Goal: Transaction & Acquisition: Purchase product/service

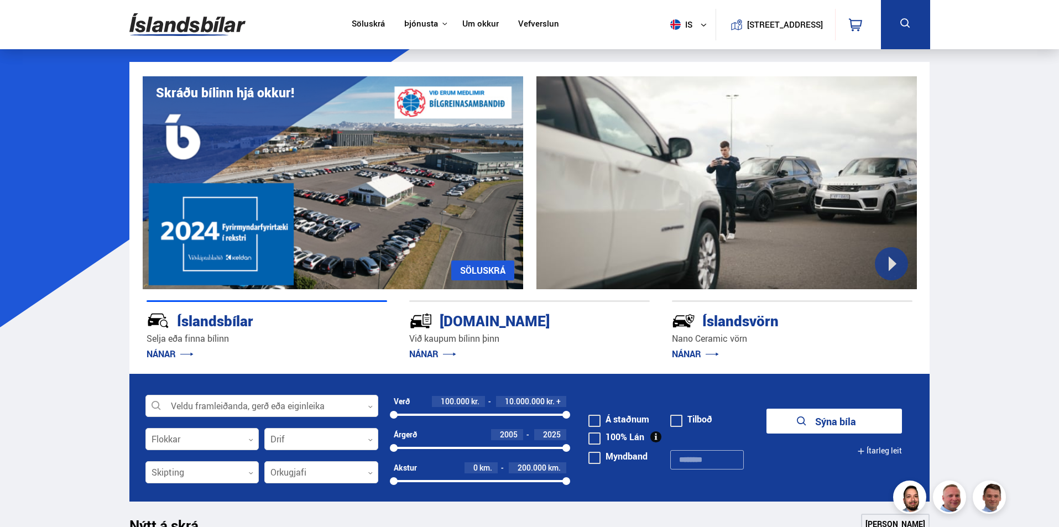
click at [355, 25] on link "Söluskrá" at bounding box center [368, 25] width 33 height 12
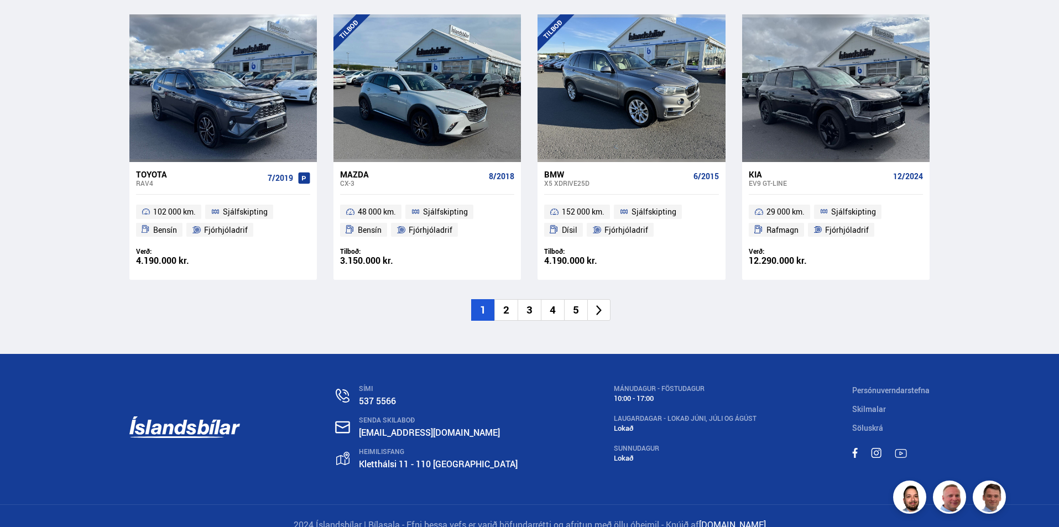
scroll to position [1659, 0]
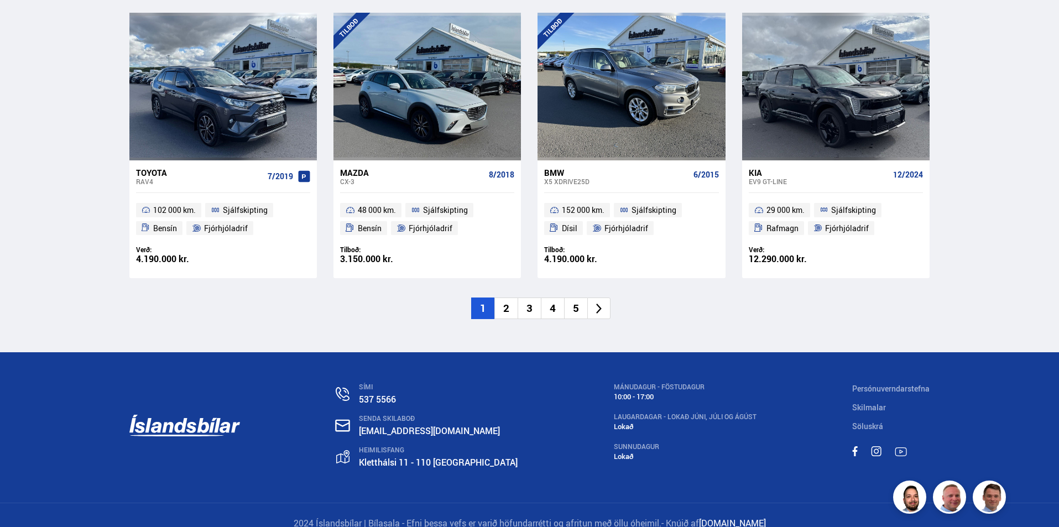
click at [508, 309] on li "2" at bounding box center [505, 309] width 23 height 22
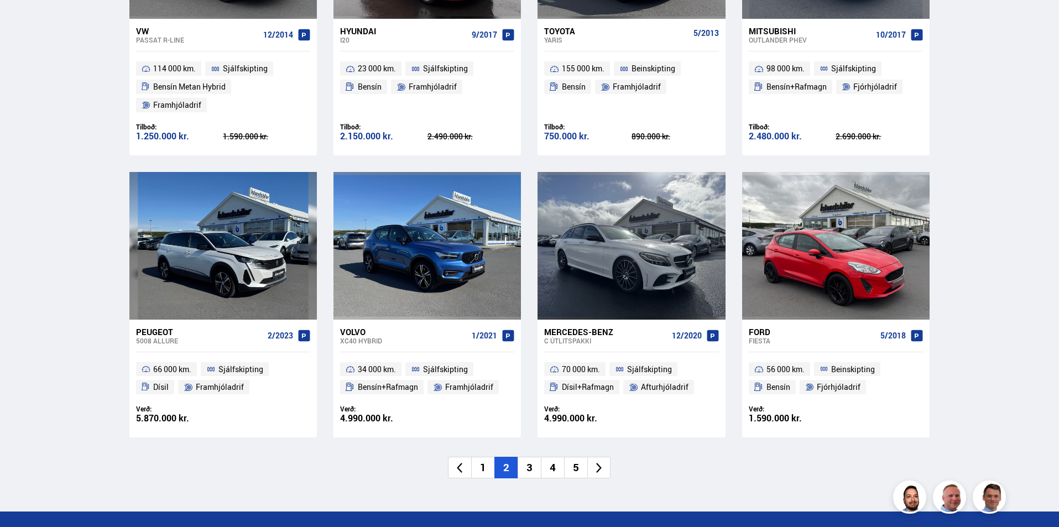
scroll to position [1549, 0]
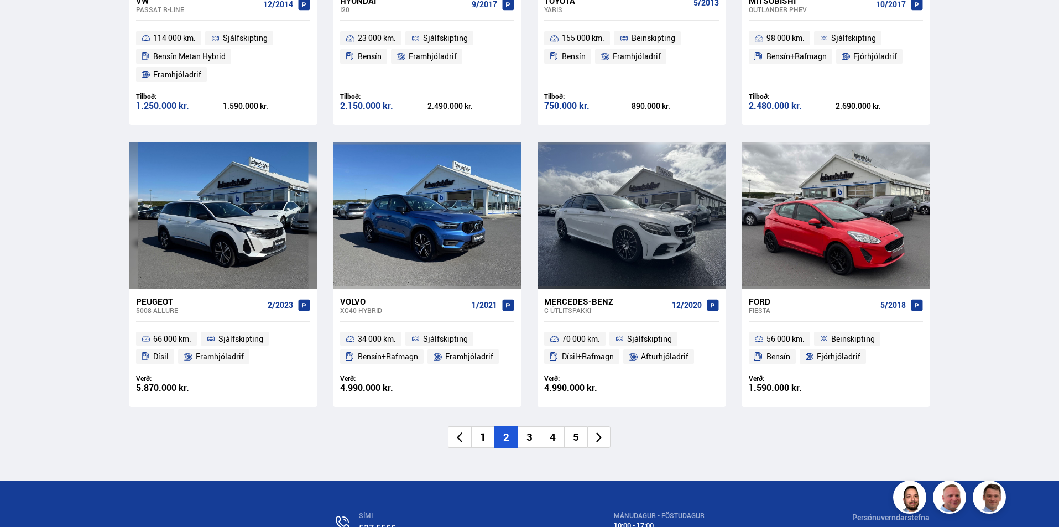
click at [525, 426] on li "3" at bounding box center [529, 437] width 23 height 22
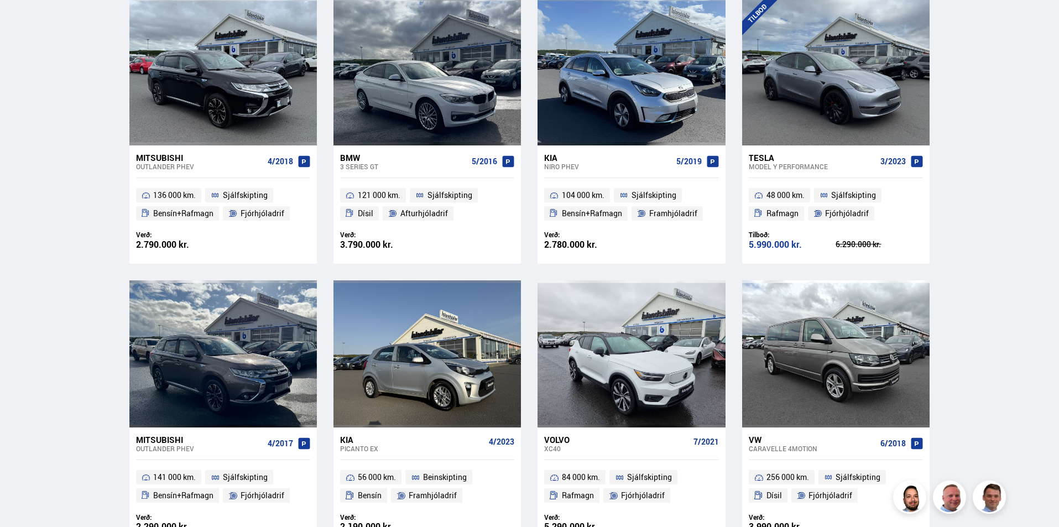
scroll to position [463, 0]
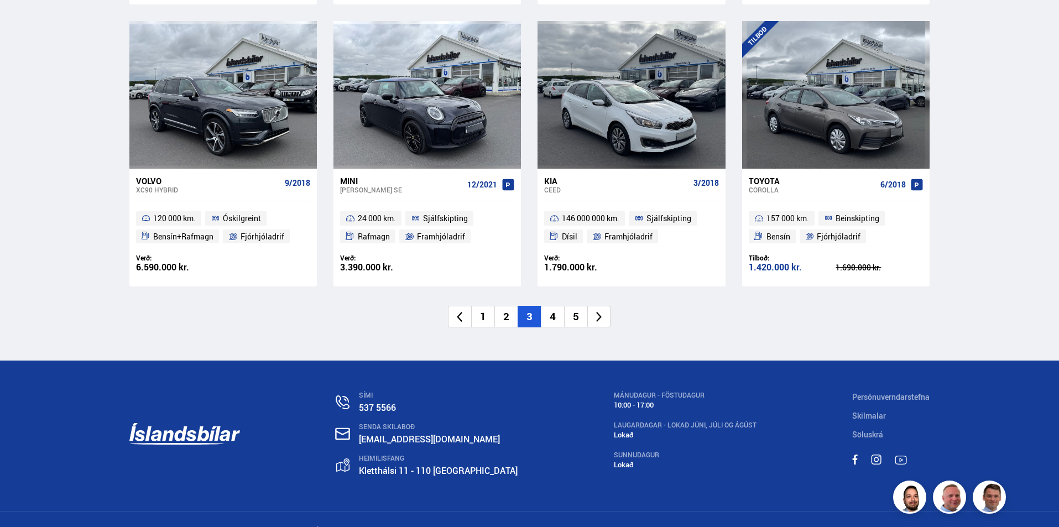
scroll to position [1677, 0]
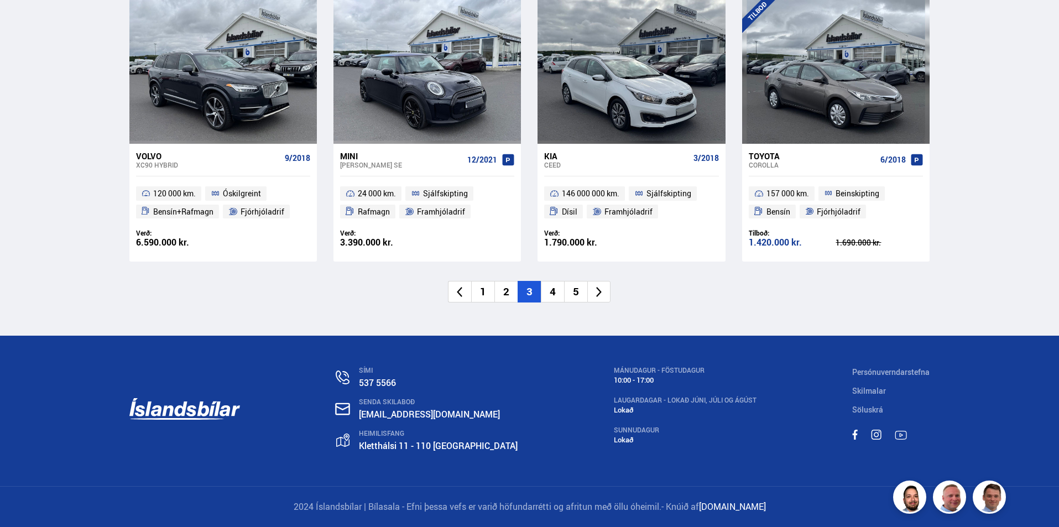
click at [555, 290] on li "4" at bounding box center [552, 292] width 23 height 22
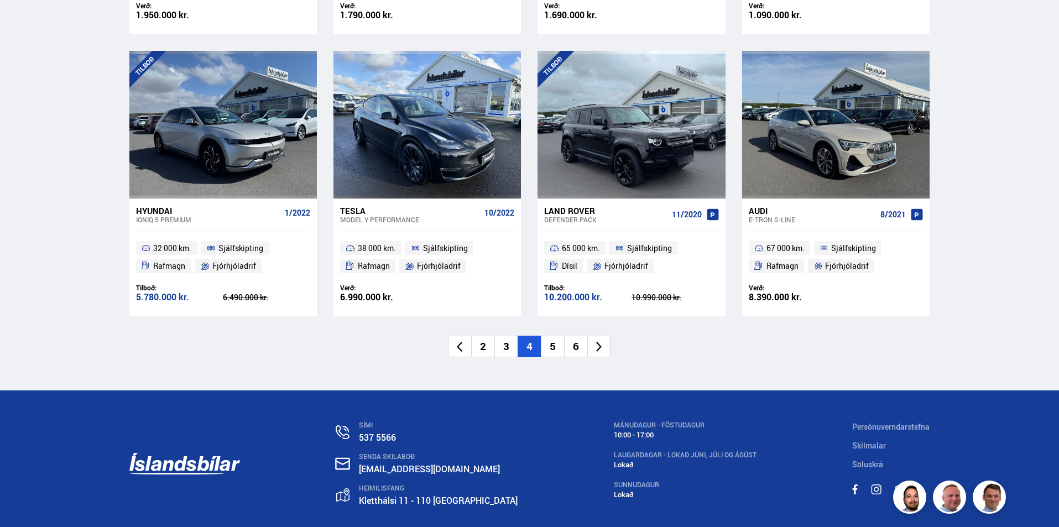
scroll to position [1659, 0]
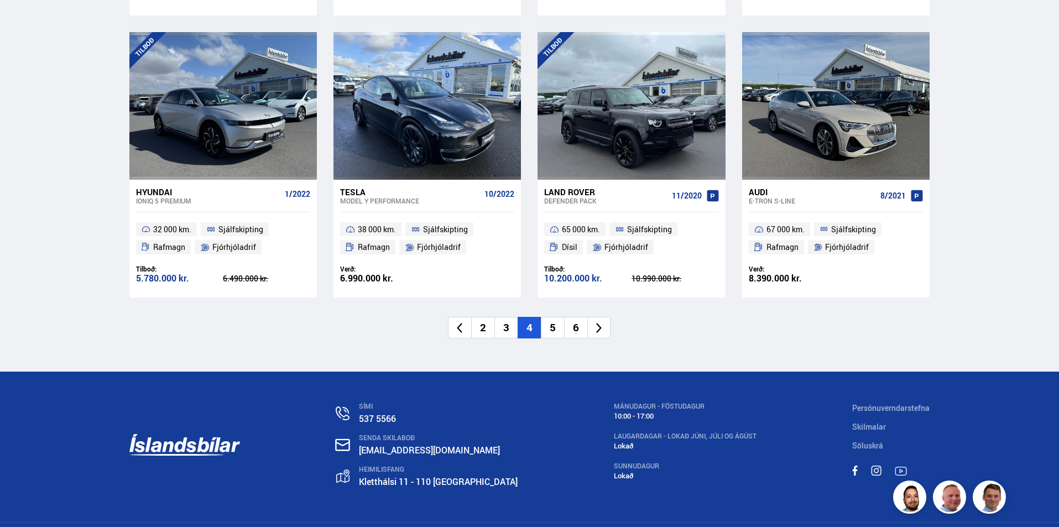
click at [556, 317] on li "5" at bounding box center [552, 328] width 23 height 22
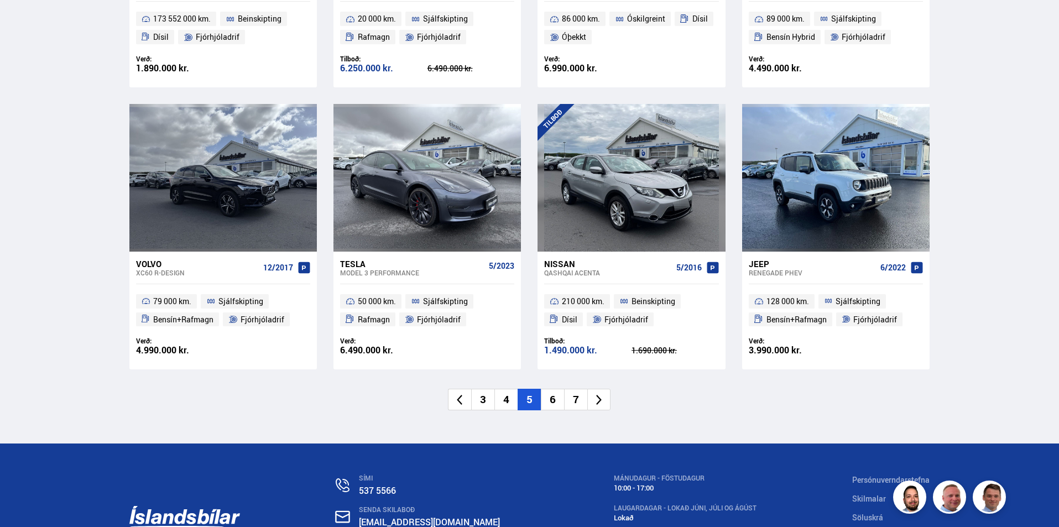
scroll to position [1604, 0]
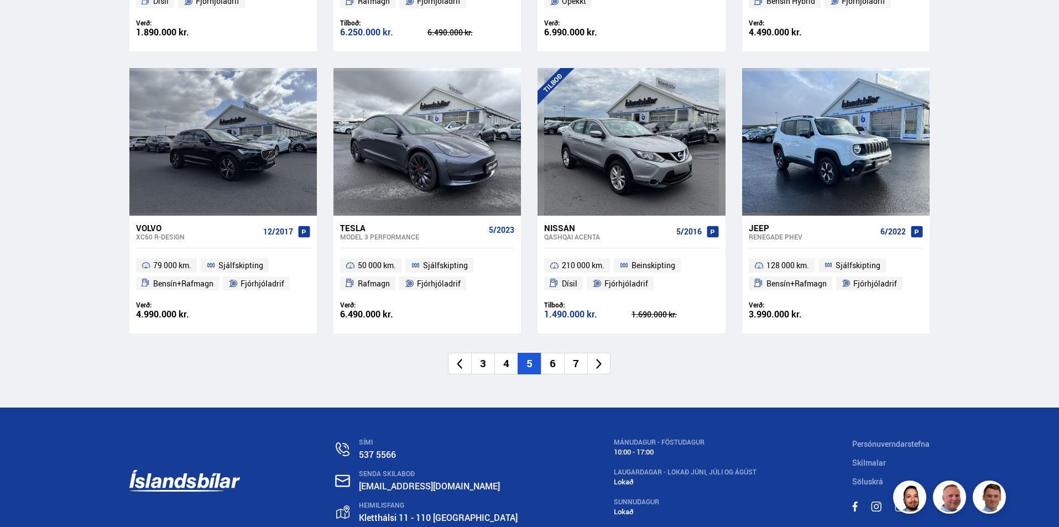
click at [557, 364] on li "6" at bounding box center [552, 364] width 23 height 22
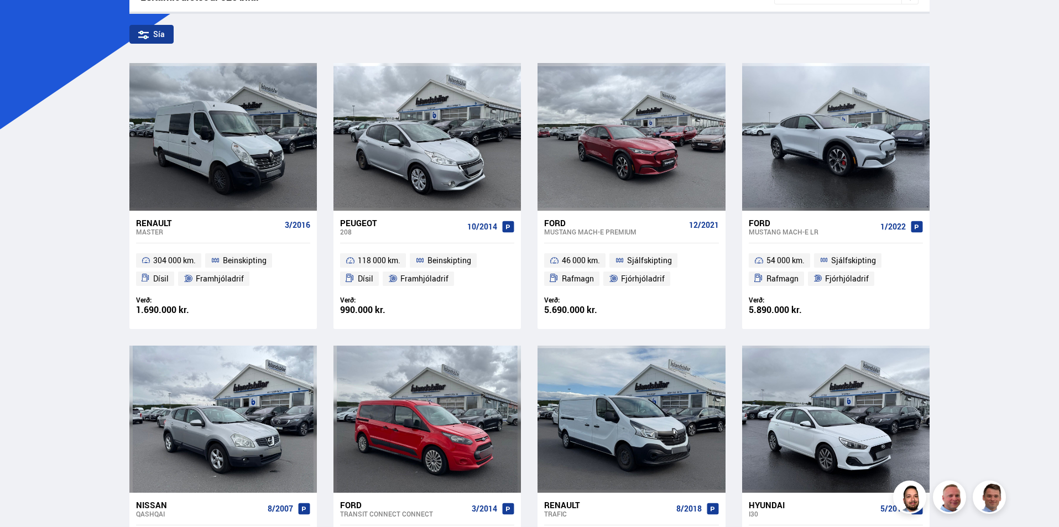
scroll to position [113, 0]
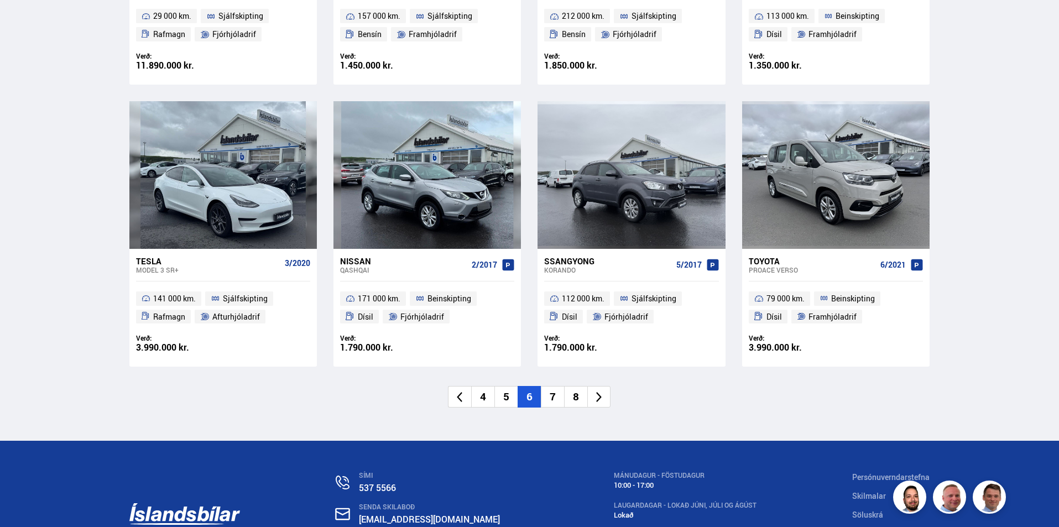
scroll to position [1604, 0]
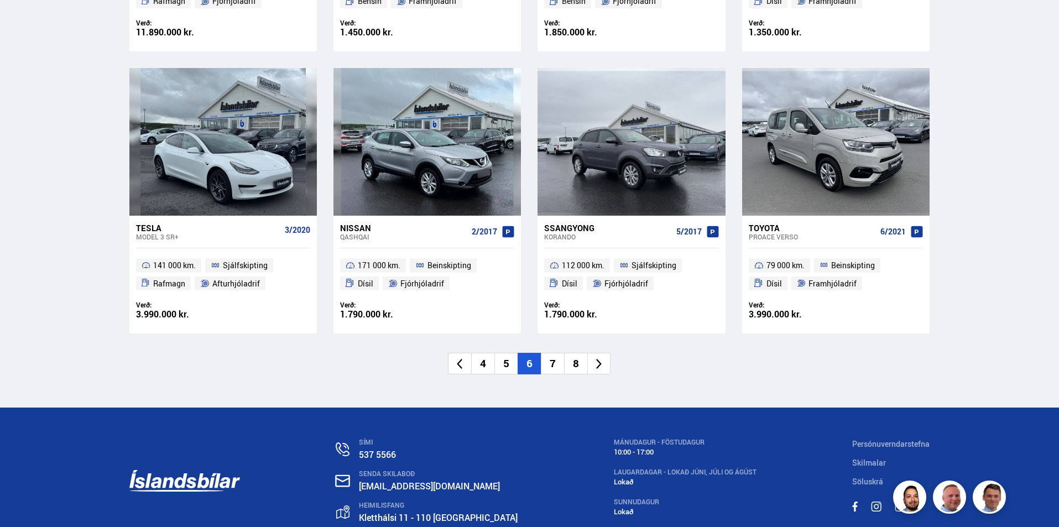
click at [553, 362] on li "7" at bounding box center [552, 364] width 23 height 22
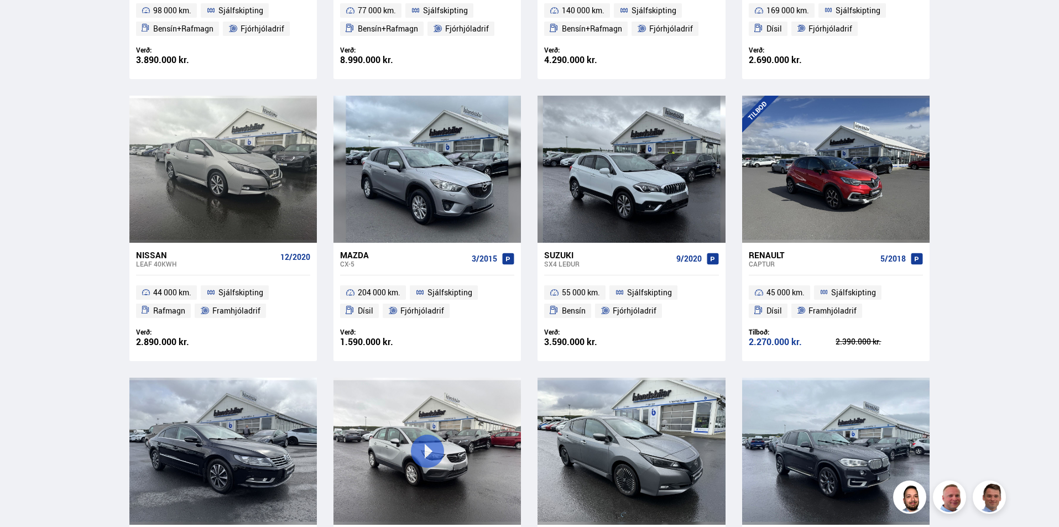
scroll to position [219, 0]
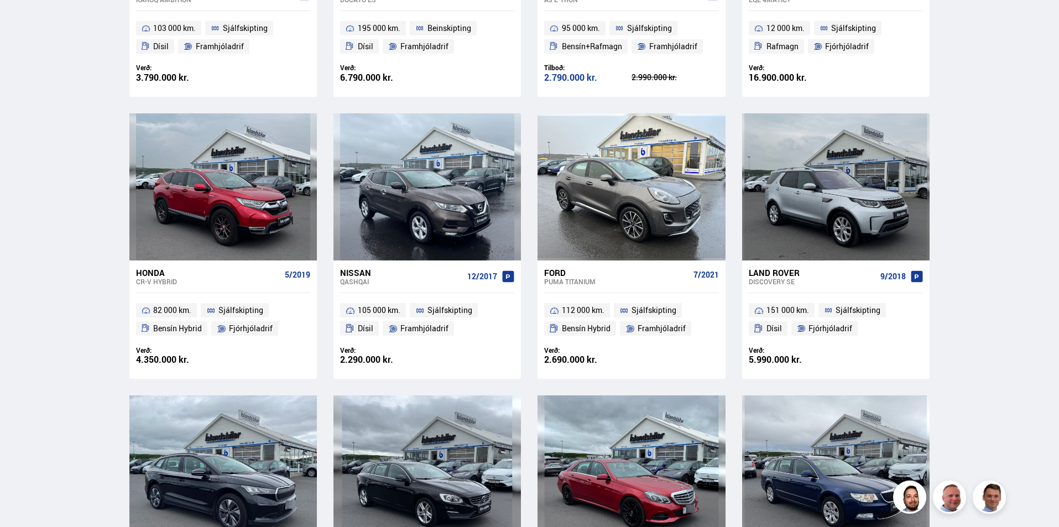
scroll to position [1051, 0]
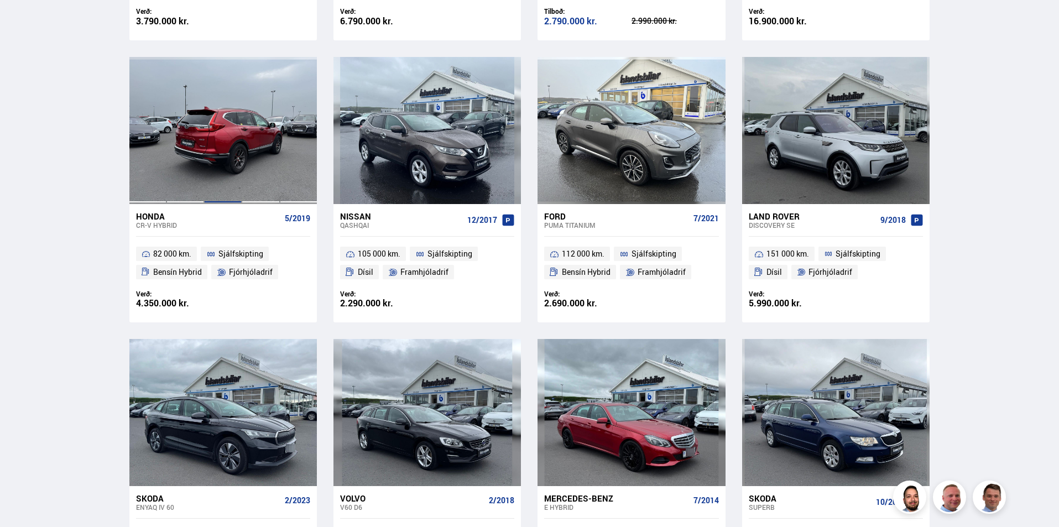
click at [236, 162] on div at bounding box center [223, 130] width 38 height 147
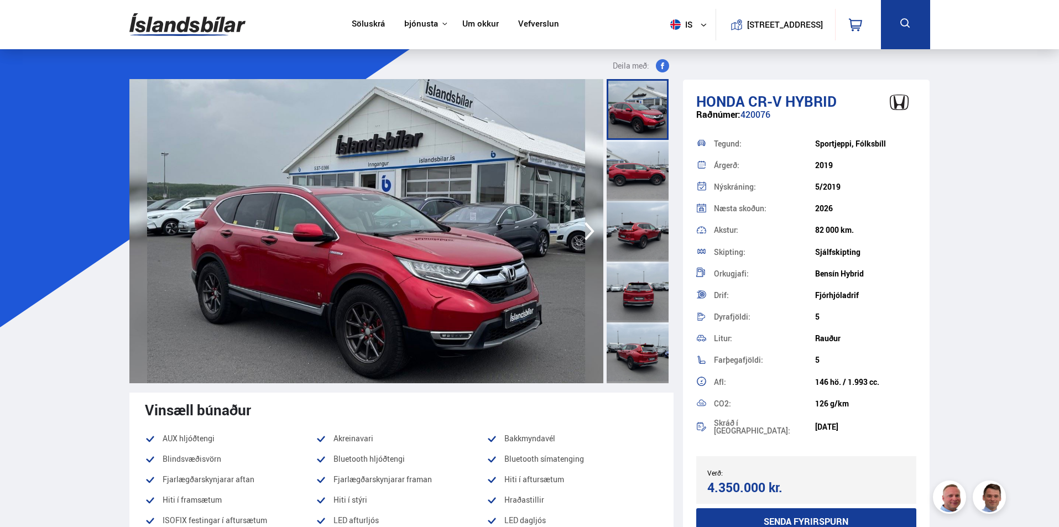
click at [587, 233] on icon "button" at bounding box center [589, 231] width 22 height 27
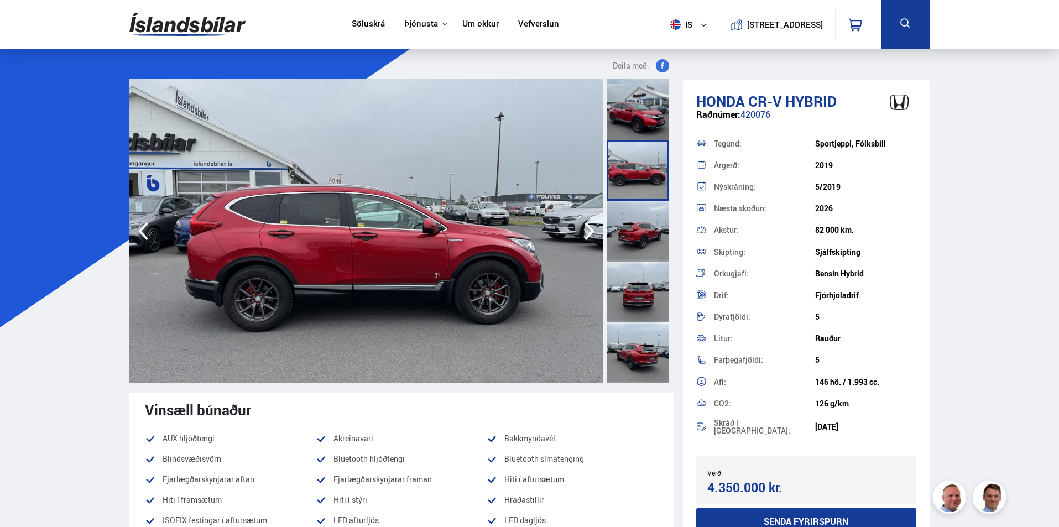
click at [587, 234] on icon "button" at bounding box center [589, 231] width 22 height 27
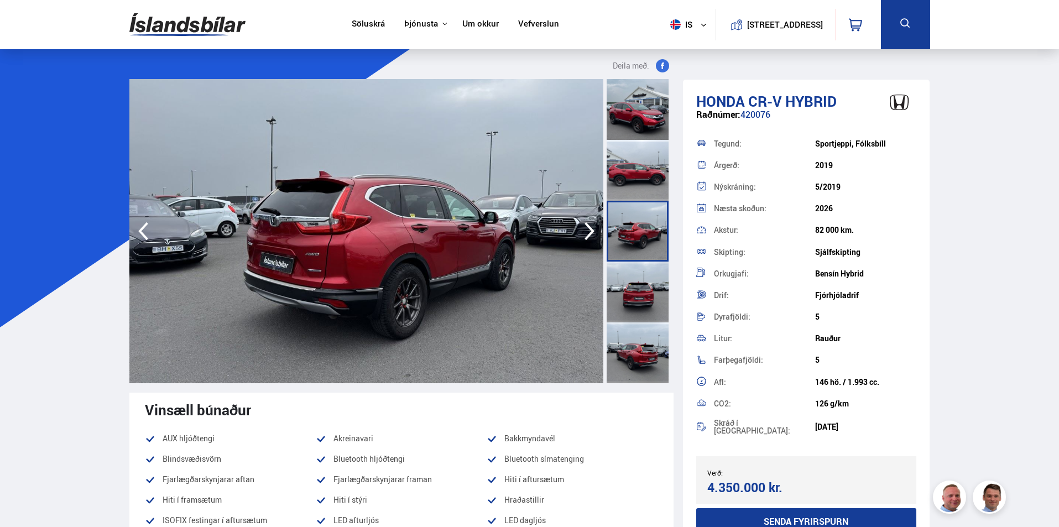
click at [587, 234] on icon "button" at bounding box center [589, 231] width 22 height 27
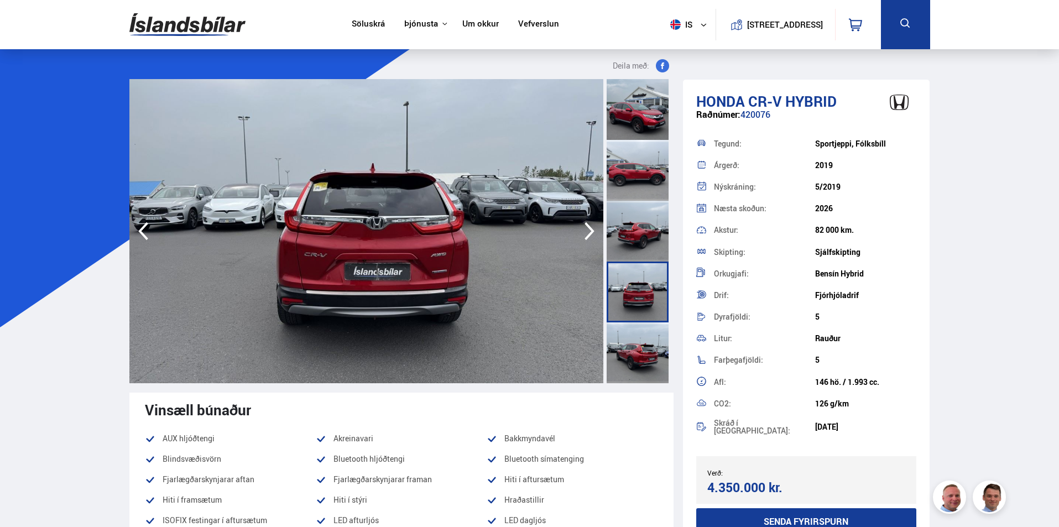
click at [587, 234] on icon "button" at bounding box center [589, 231] width 22 height 27
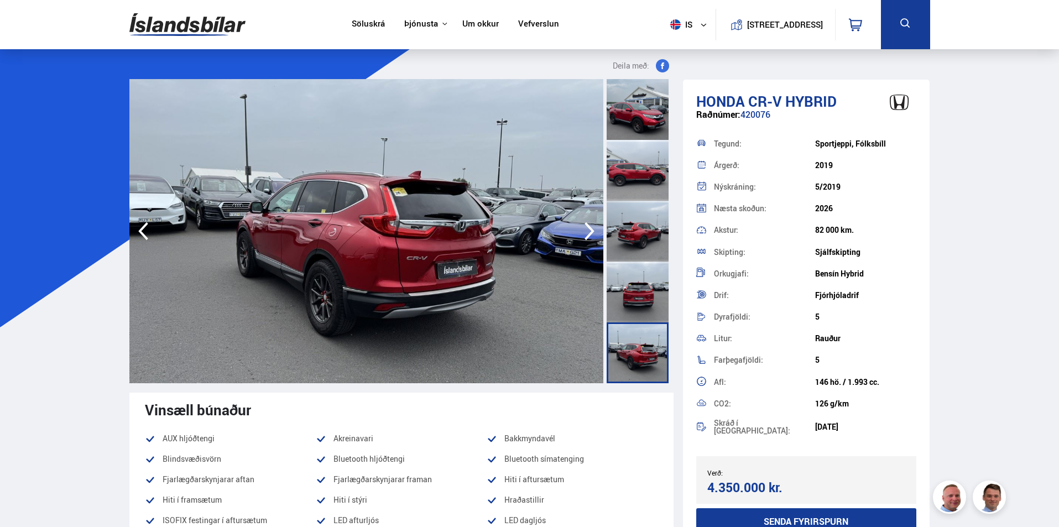
click at [587, 234] on icon "button" at bounding box center [589, 231] width 22 height 27
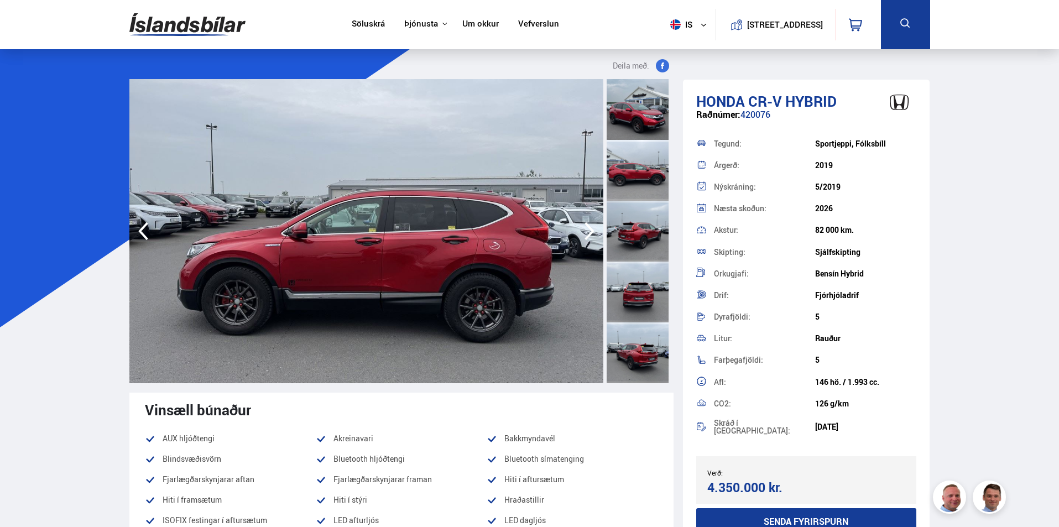
click at [587, 234] on icon "button" at bounding box center [589, 231] width 22 height 27
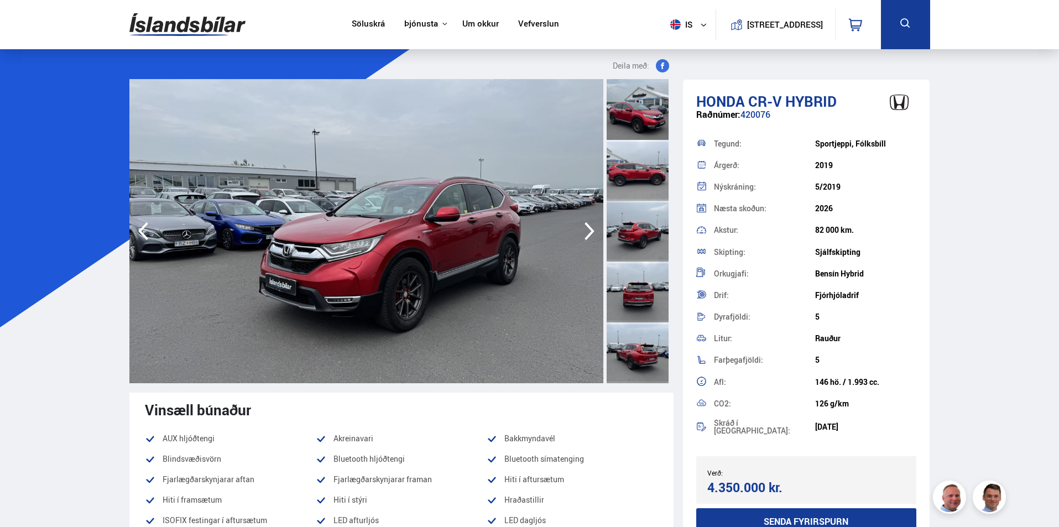
click at [586, 234] on icon "button" at bounding box center [589, 231] width 22 height 27
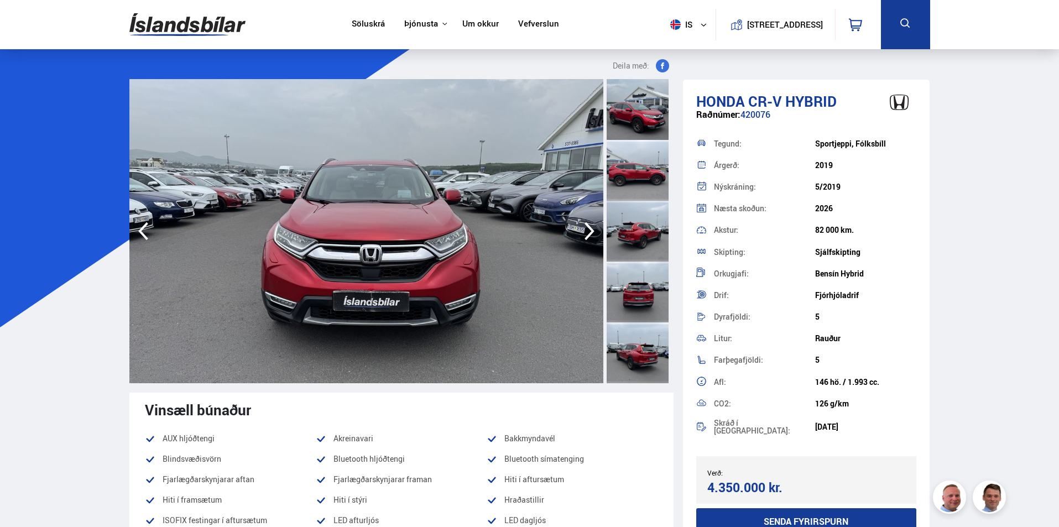
click at [586, 234] on icon "button" at bounding box center [589, 231] width 22 height 27
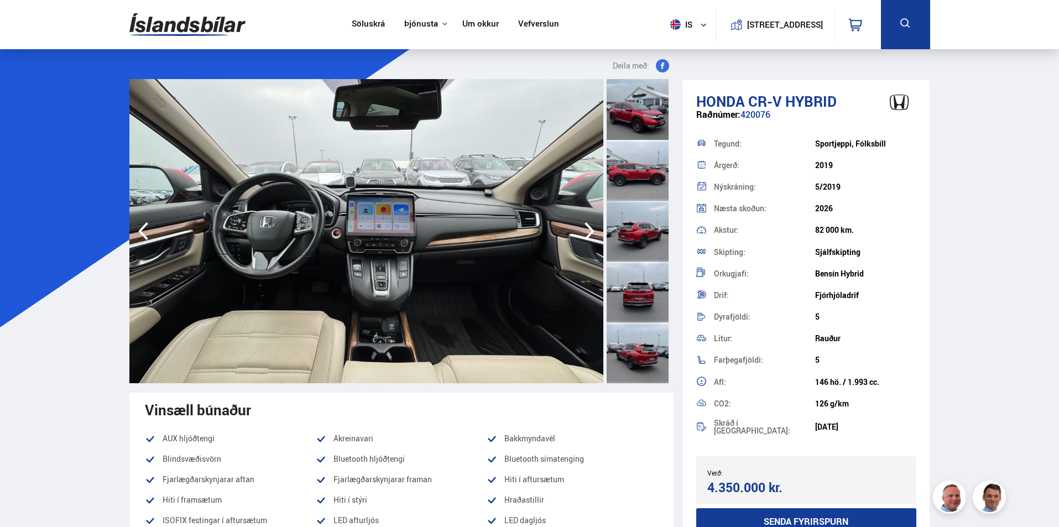
click at [586, 234] on icon "button" at bounding box center [589, 231] width 22 height 27
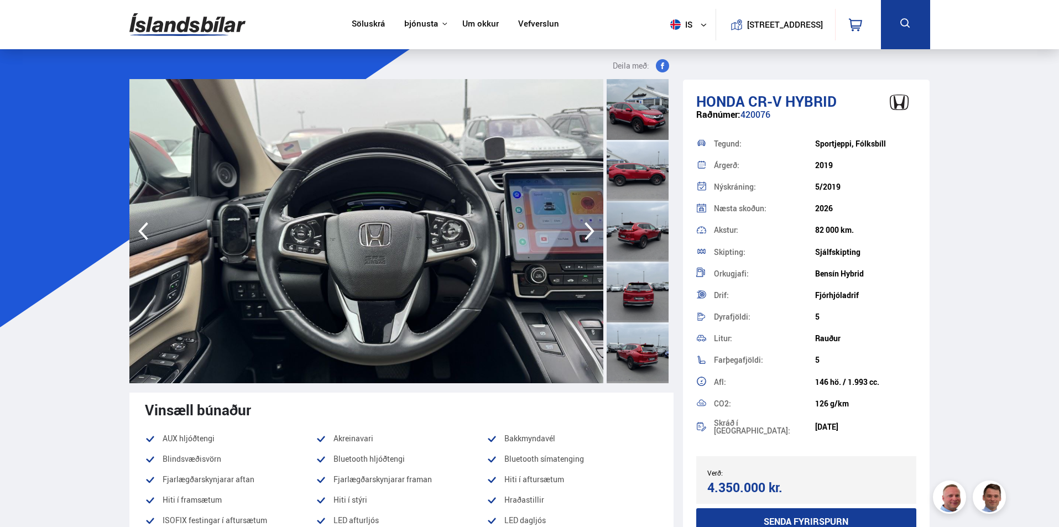
click at [586, 234] on icon "button" at bounding box center [589, 231] width 22 height 27
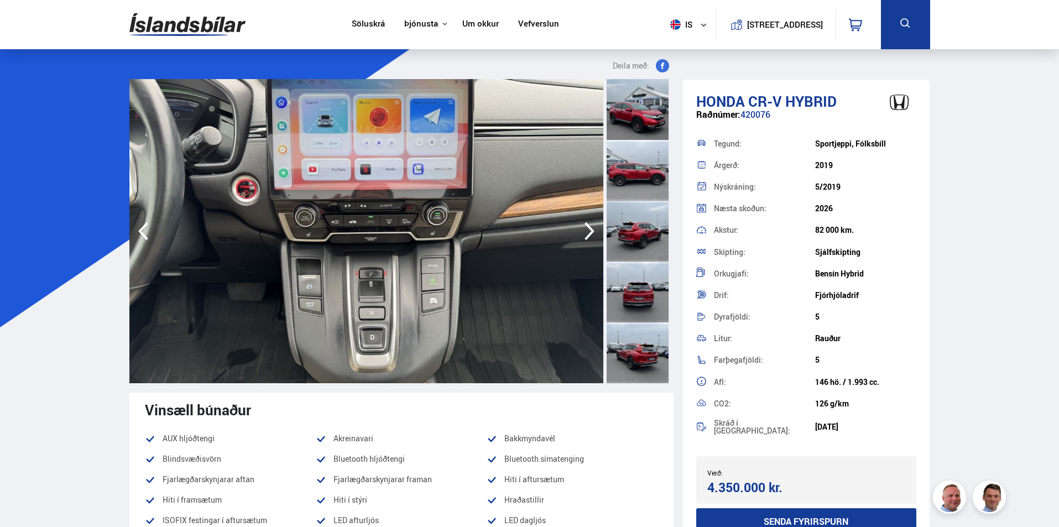
click at [586, 234] on icon "button" at bounding box center [589, 231] width 22 height 27
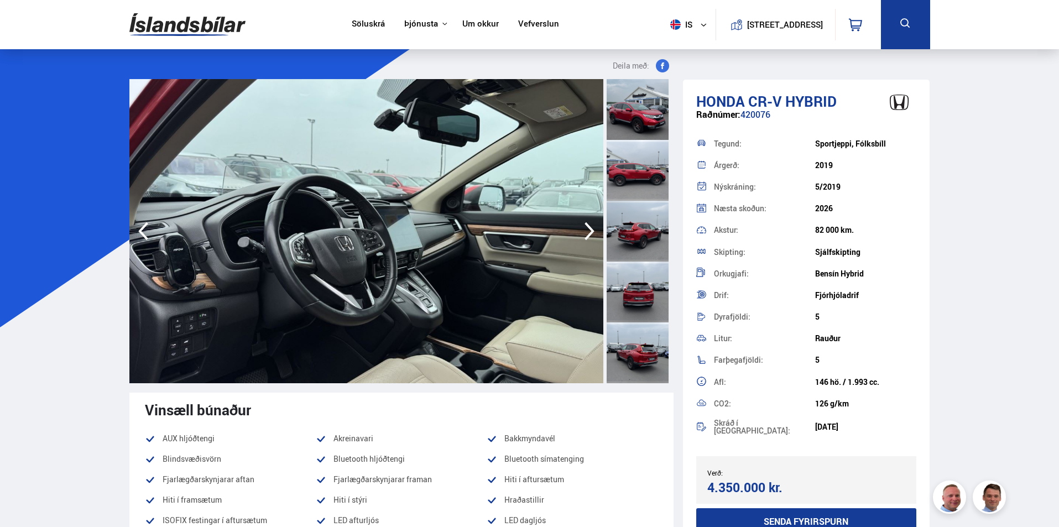
click at [586, 234] on icon "button" at bounding box center [589, 231] width 22 height 27
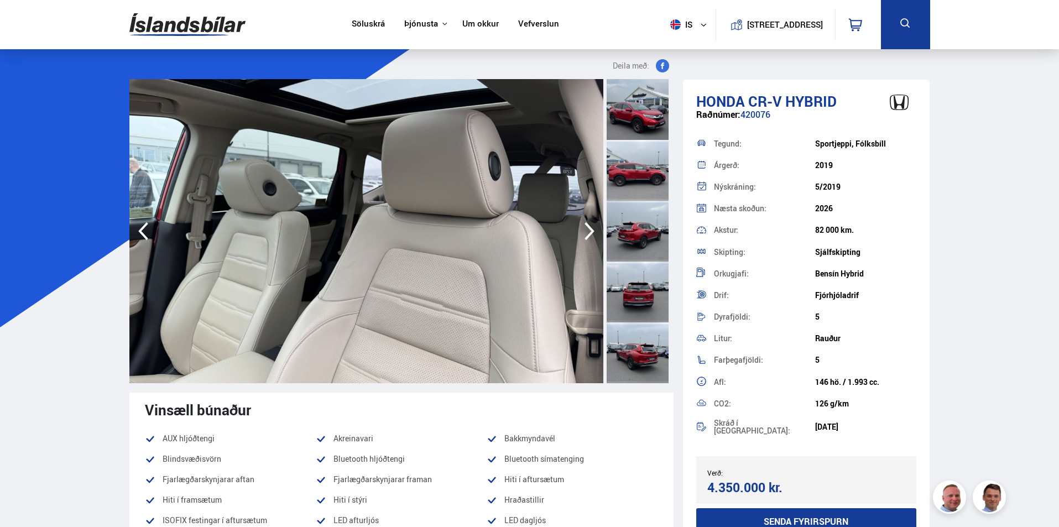
click at [586, 234] on icon "button" at bounding box center [589, 231] width 22 height 27
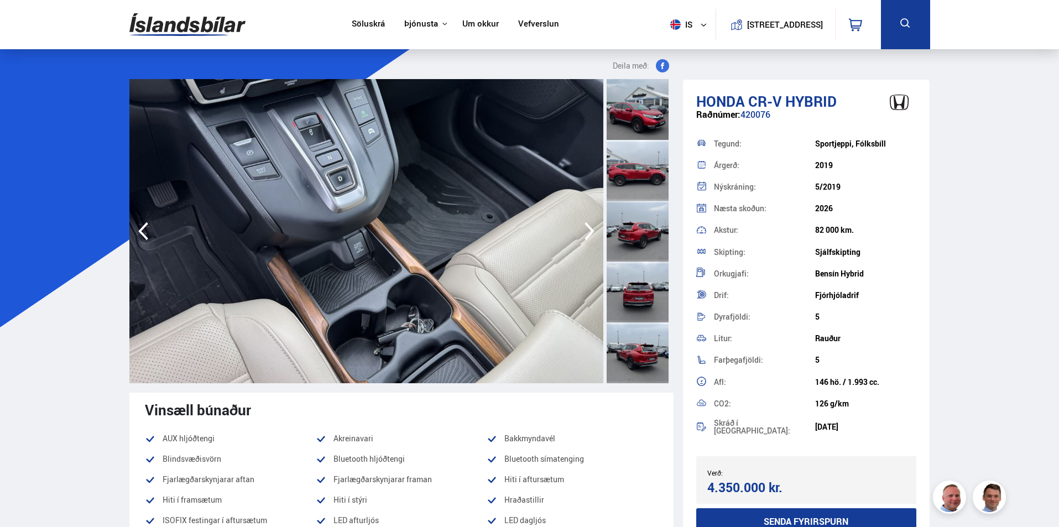
click at [586, 234] on icon "button" at bounding box center [589, 231] width 22 height 27
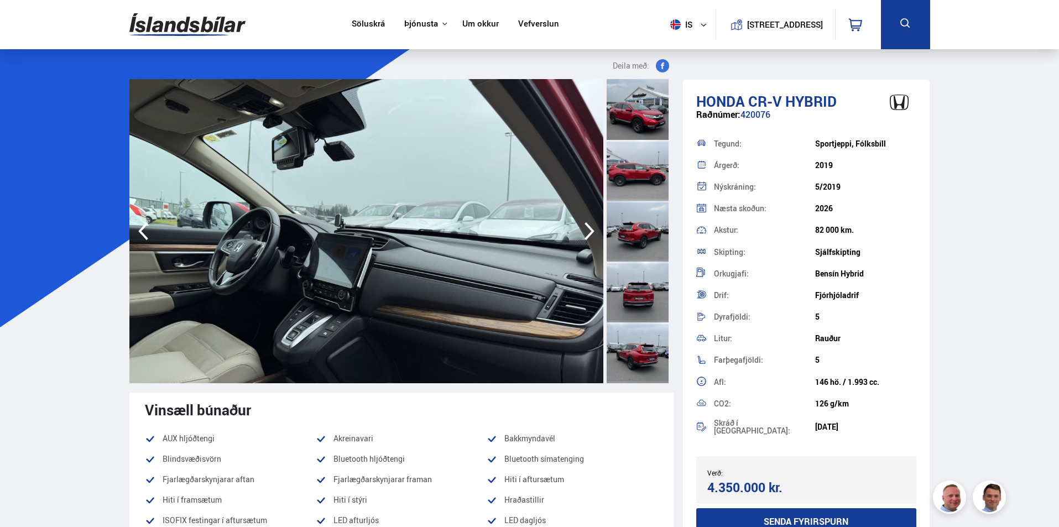
click at [586, 234] on icon "button" at bounding box center [589, 231] width 22 height 27
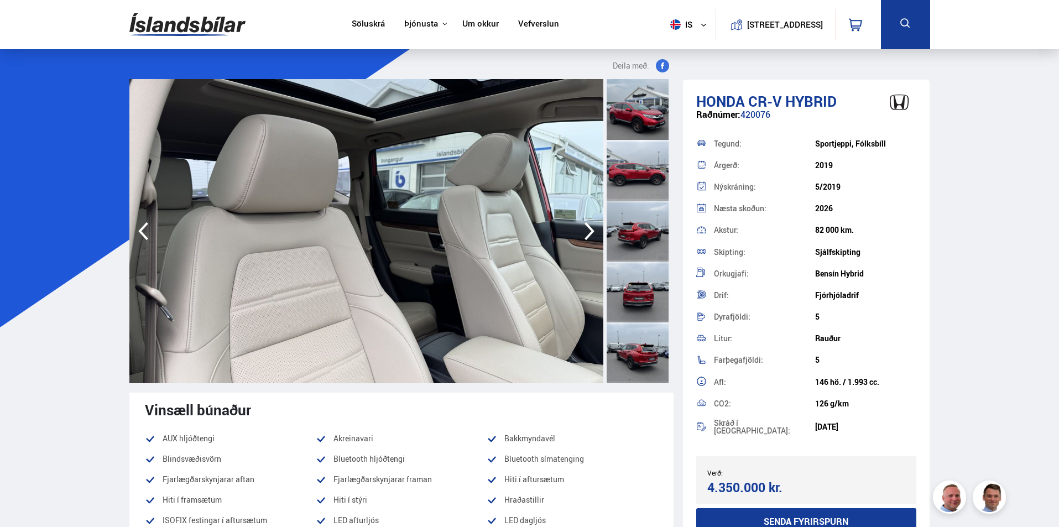
click at [586, 234] on icon "button" at bounding box center [589, 231] width 22 height 27
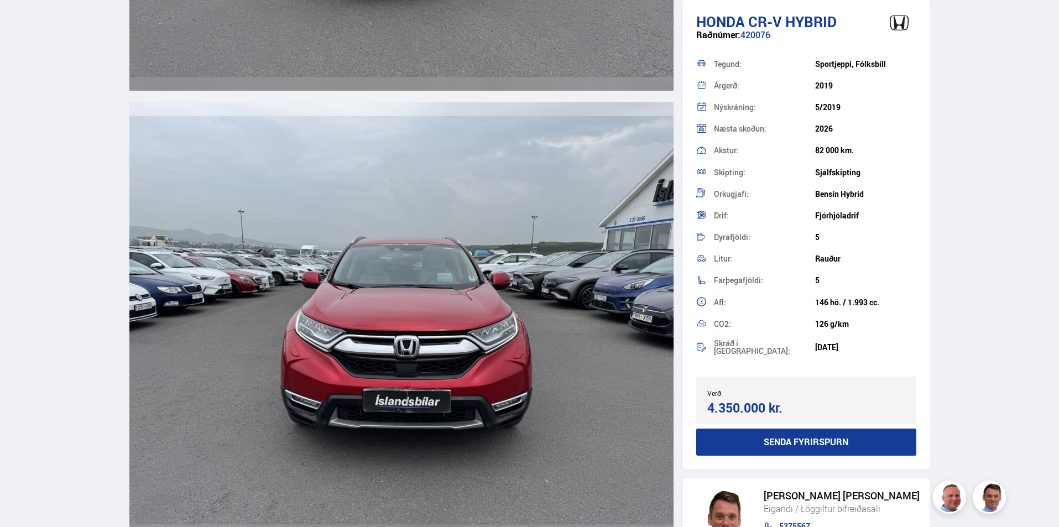
scroll to position [4535, 0]
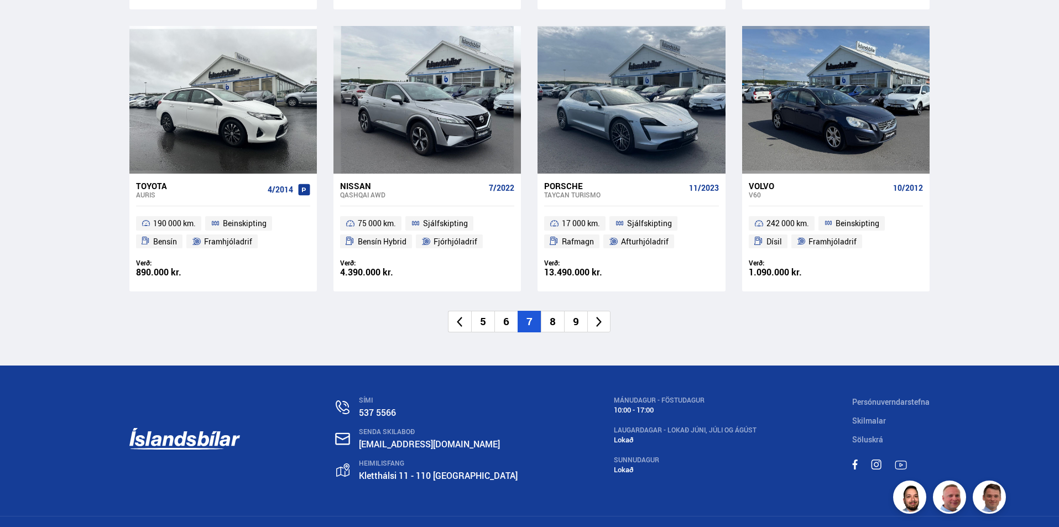
scroll to position [1667, 0]
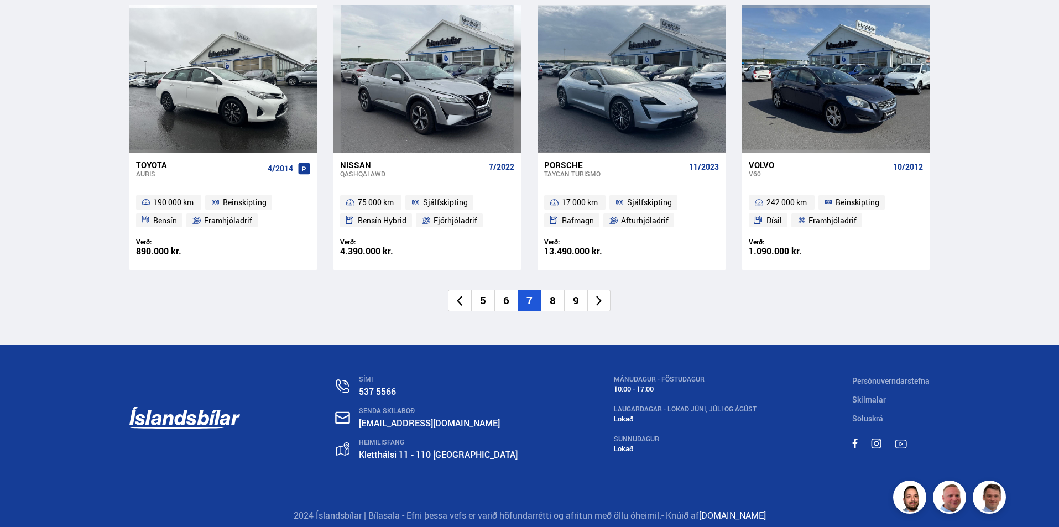
click at [554, 296] on li "8" at bounding box center [552, 301] width 23 height 22
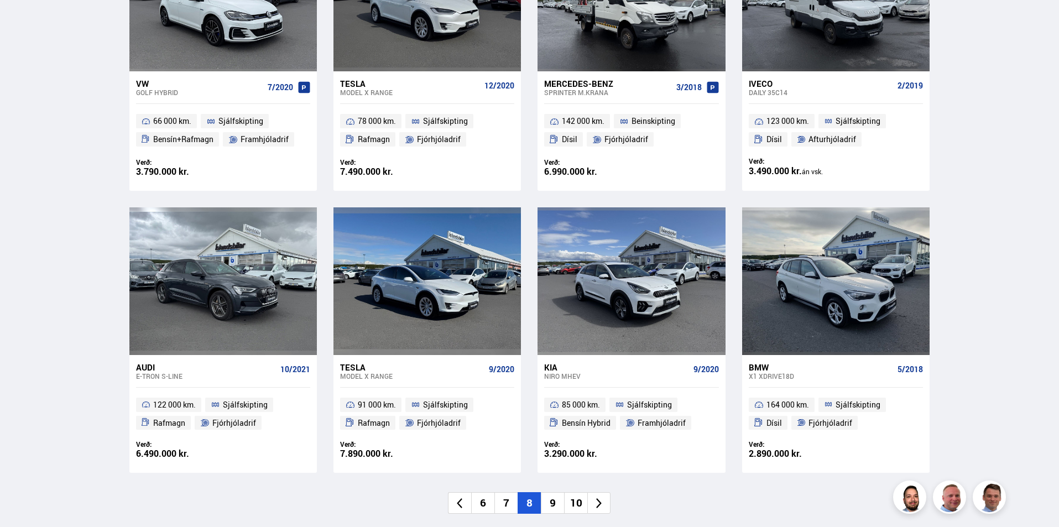
scroll to position [1493, 0]
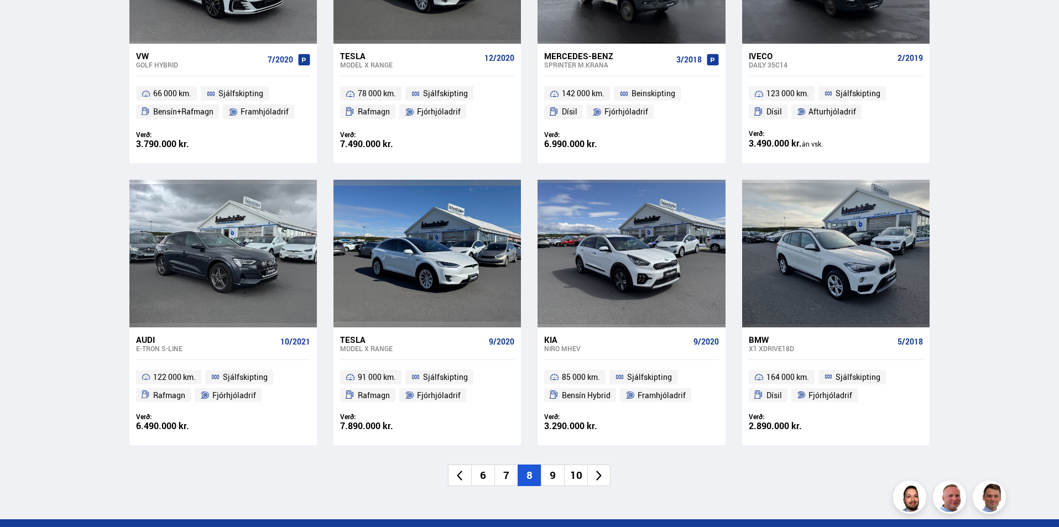
click at [554, 478] on li "9" at bounding box center [552, 476] width 23 height 22
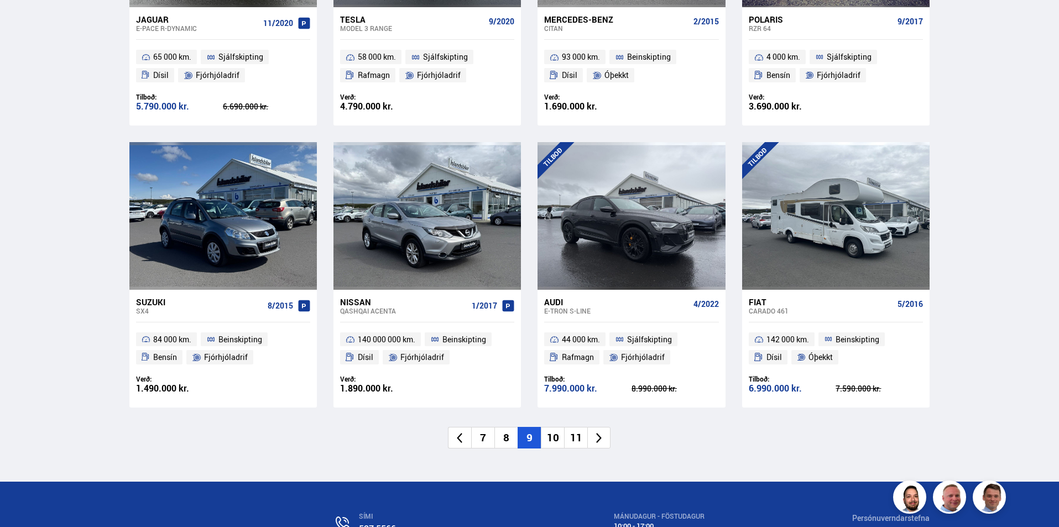
scroll to position [1549, 0]
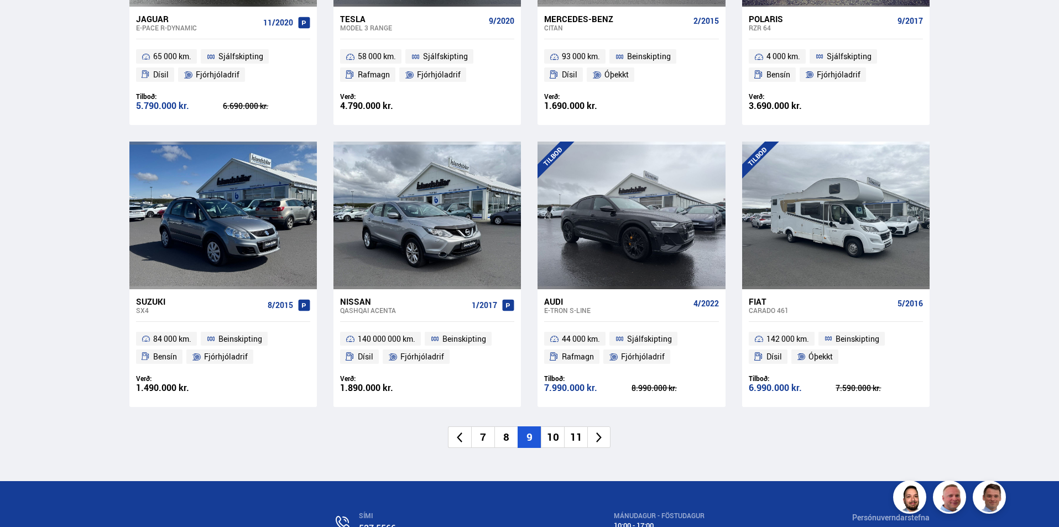
click at [549, 426] on li "10" at bounding box center [552, 437] width 23 height 22
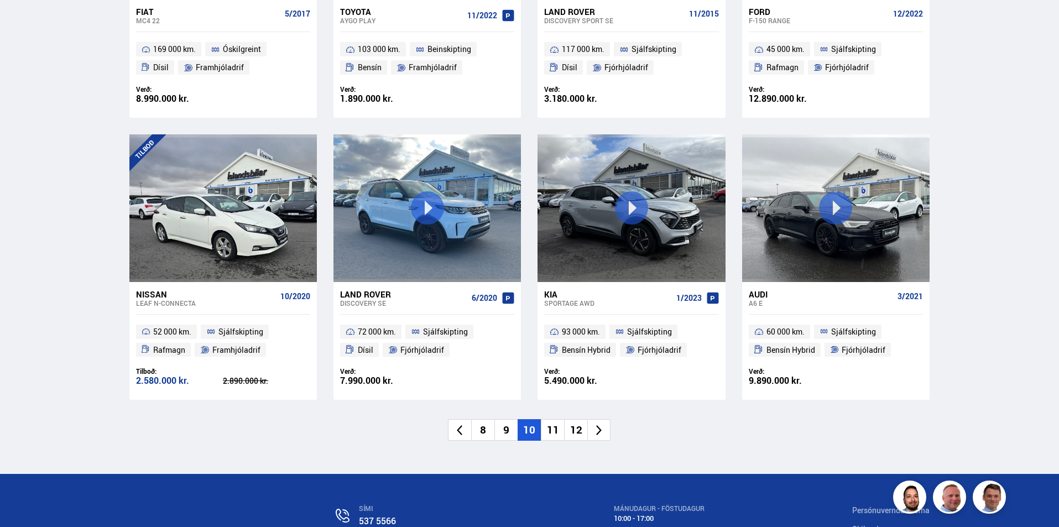
scroll to position [1549, 0]
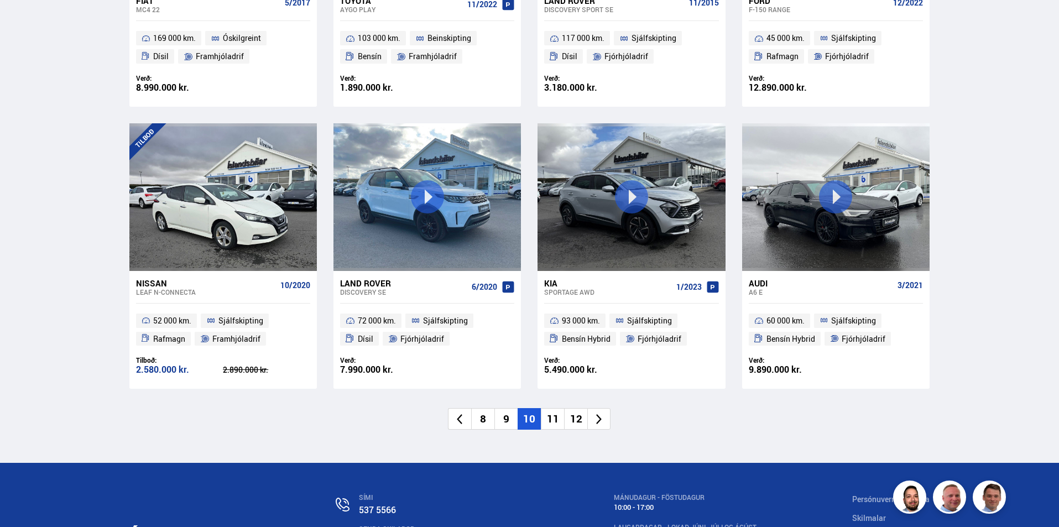
click at [555, 421] on li "11" at bounding box center [552, 419] width 23 height 22
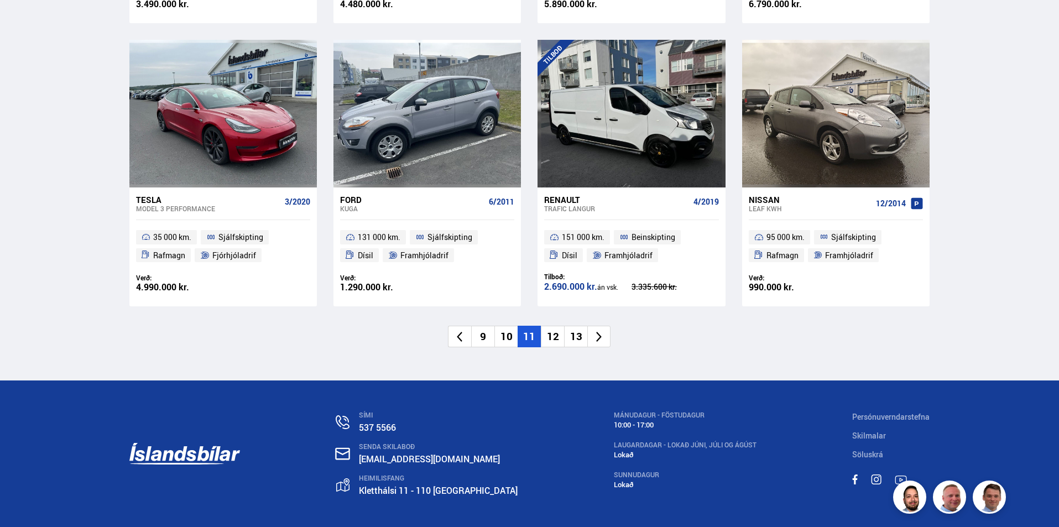
scroll to position [1677, 0]
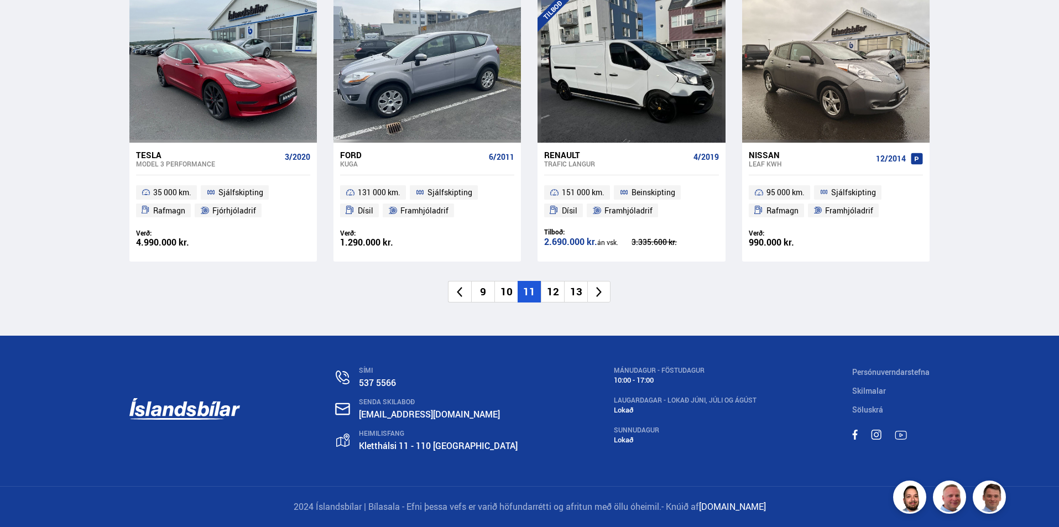
click at [558, 286] on li "12" at bounding box center [552, 292] width 23 height 22
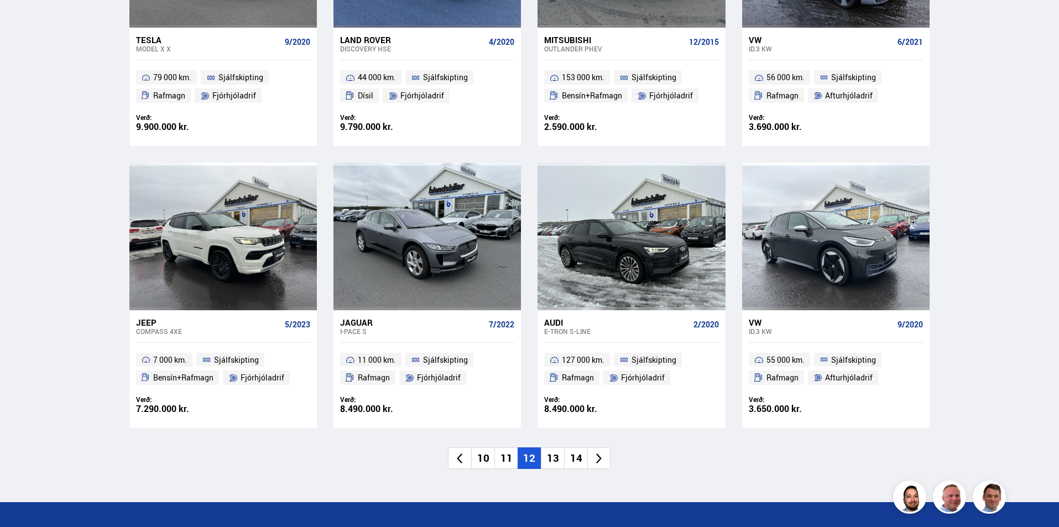
scroll to position [1678, 0]
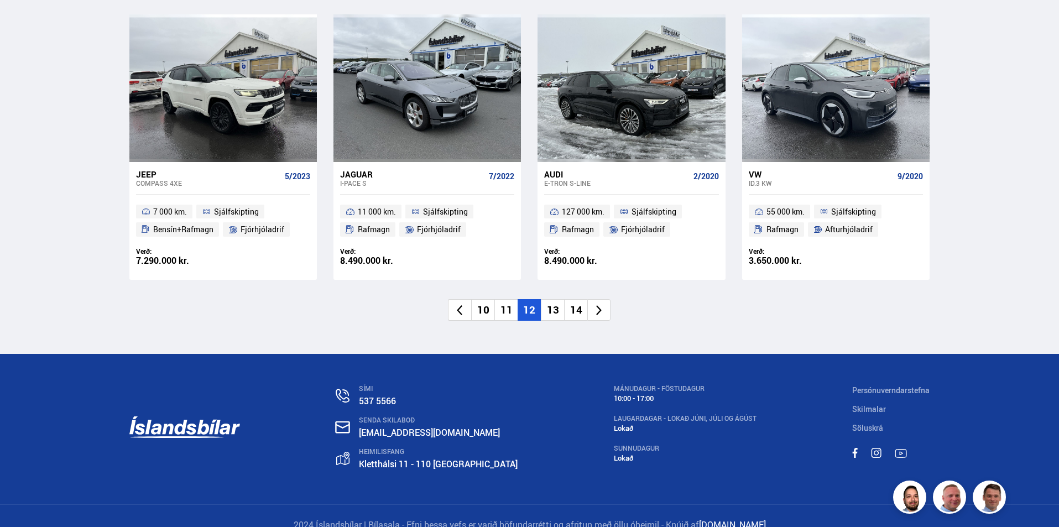
click at [554, 299] on li "13" at bounding box center [552, 310] width 23 height 22
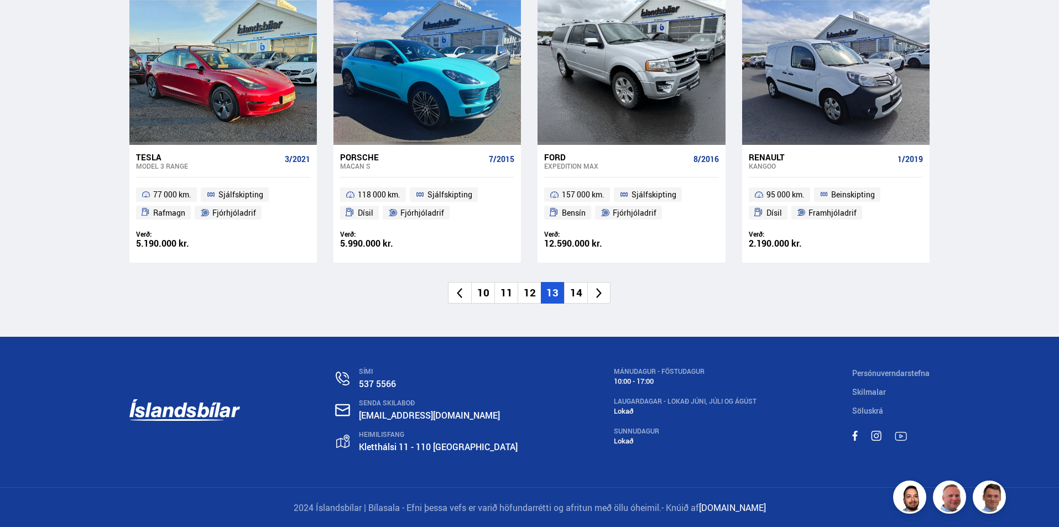
scroll to position [1677, 0]
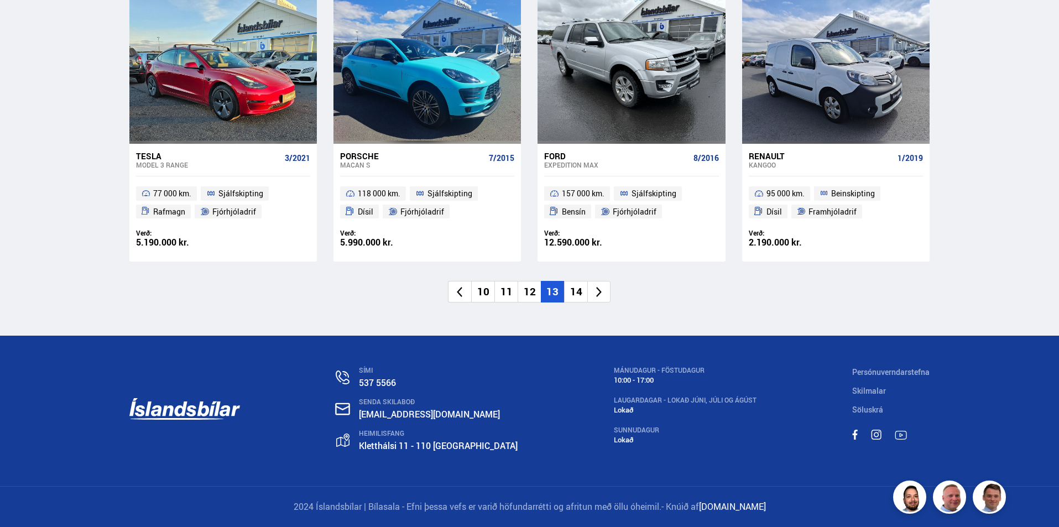
click at [576, 293] on li "14" at bounding box center [575, 292] width 23 height 22
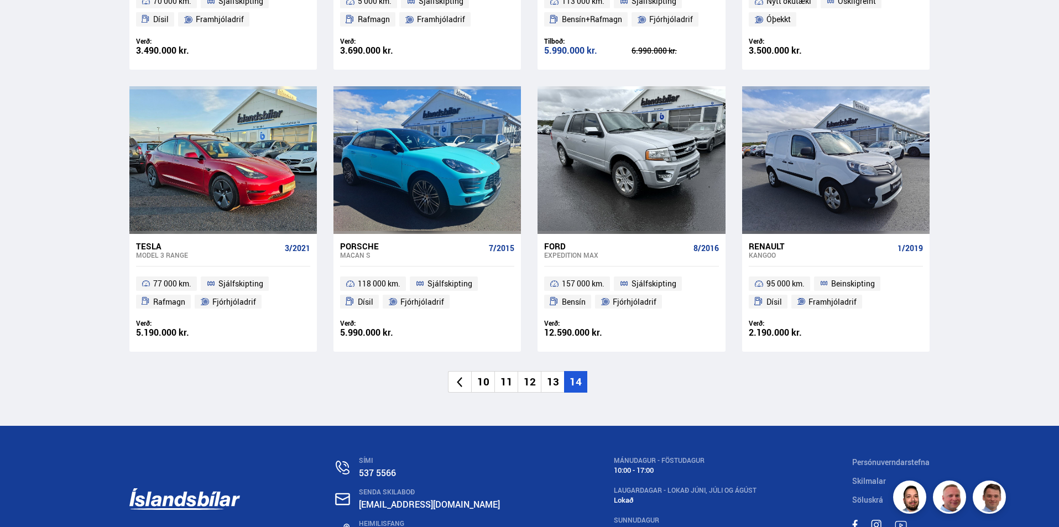
scroll to position [849, 0]
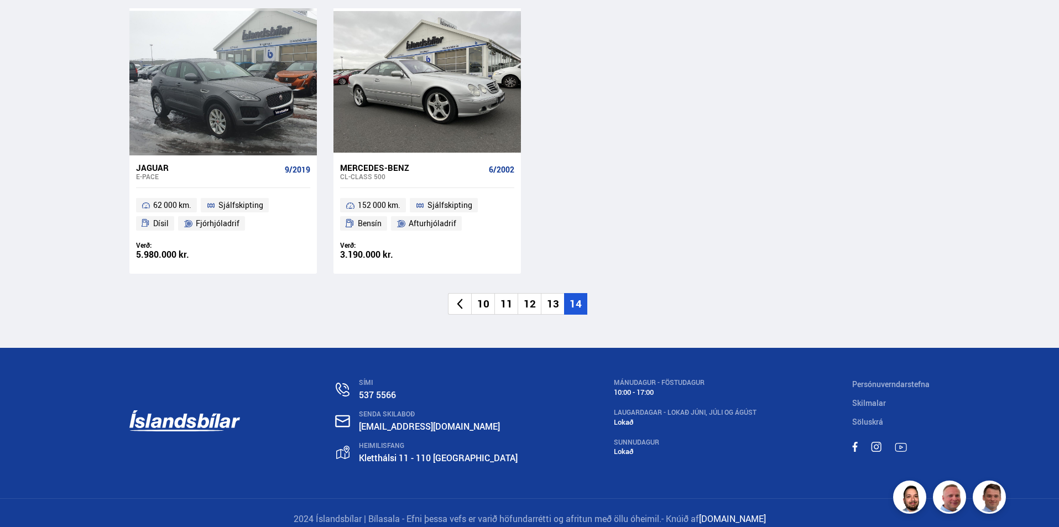
scroll to position [1106, 0]
